Goal: Task Accomplishment & Management: Manage account settings

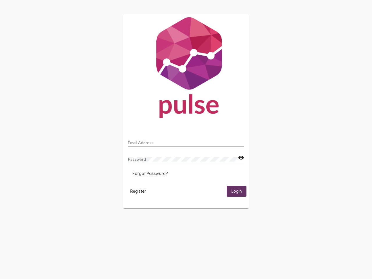
click at [186, 141] on input "Email Address" at bounding box center [186, 142] width 116 height 5
click at [241, 158] on mat-icon "visibility" at bounding box center [241, 157] width 6 height 7
click at [150, 173] on span "Forgot Password?" at bounding box center [149, 173] width 35 height 5
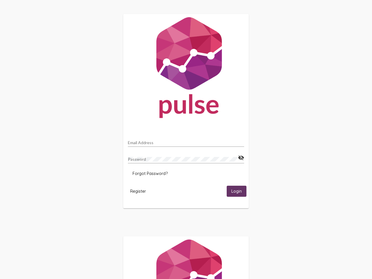
click at [138, 191] on span "Register" at bounding box center [138, 191] width 16 height 5
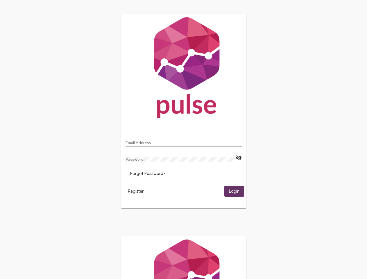
click at [236, 191] on span "Login" at bounding box center [234, 191] width 10 height 5
